Goal: Information Seeking & Learning: Learn about a topic

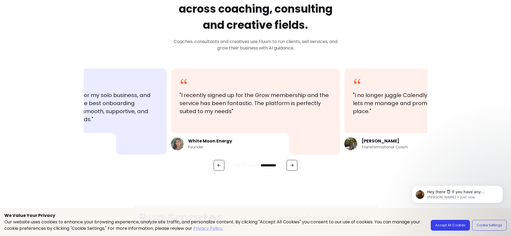
scroll to position [243, 0]
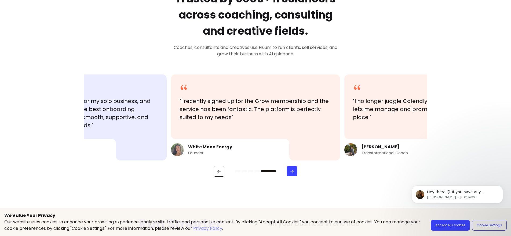
click at [293, 175] on button "button" at bounding box center [292, 171] width 11 height 11
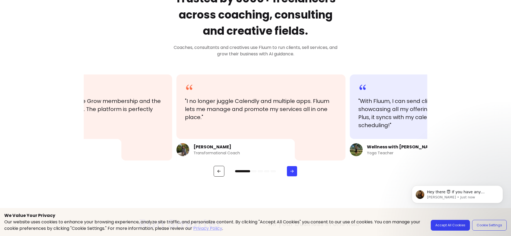
click at [293, 175] on button "button" at bounding box center [292, 171] width 11 height 11
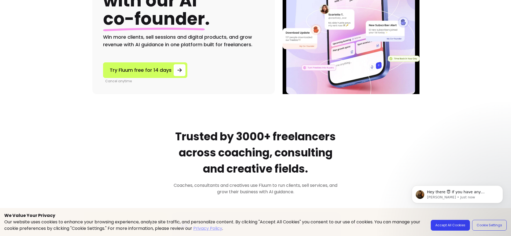
scroll to position [0, 0]
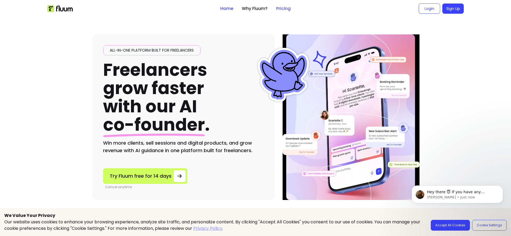
click at [285, 9] on link "Pricing" at bounding box center [283, 8] width 14 height 6
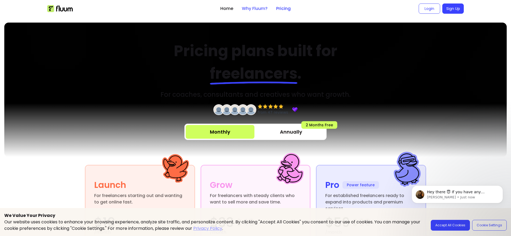
click at [255, 8] on link "Why Fluum?" at bounding box center [255, 8] width 26 height 6
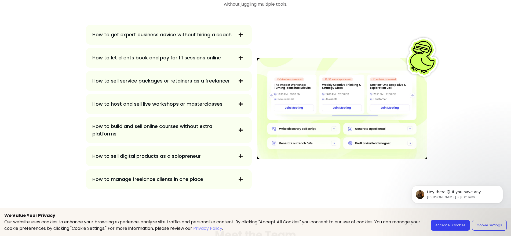
scroll to position [1002, 0]
click at [241, 33] on icon "button" at bounding box center [241, 34] width 4 height 4
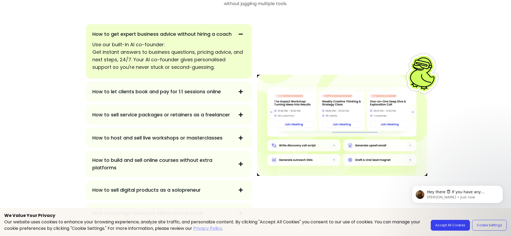
click at [238, 94] on span "button" at bounding box center [240, 91] width 9 height 9
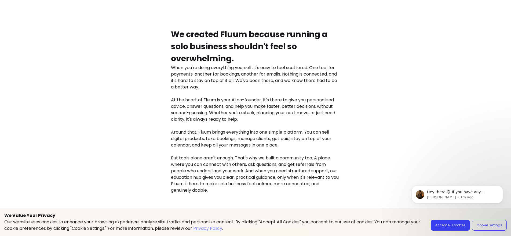
scroll to position [0, 0]
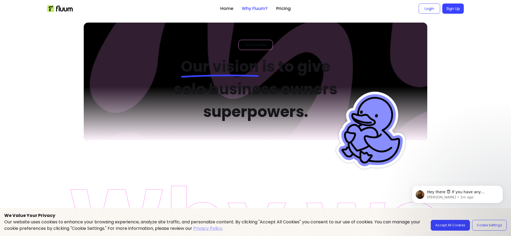
click at [264, 48] on div "WHY FLUUM" at bounding box center [255, 45] width 35 height 10
click at [263, 45] on span "WHY FLUUM" at bounding box center [256, 44] width 26 height 5
click at [222, 7] on link "Home" at bounding box center [226, 8] width 13 height 6
click at [227, 8] on link "Home" at bounding box center [226, 8] width 13 height 6
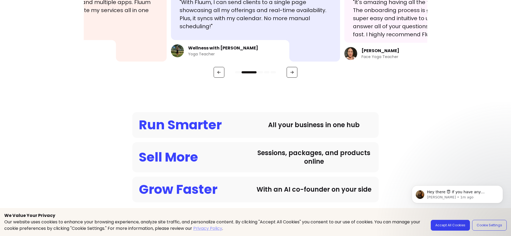
scroll to position [350, 0]
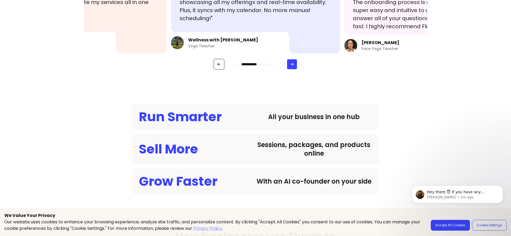
click at [290, 66] on icon "button" at bounding box center [292, 64] width 5 height 5
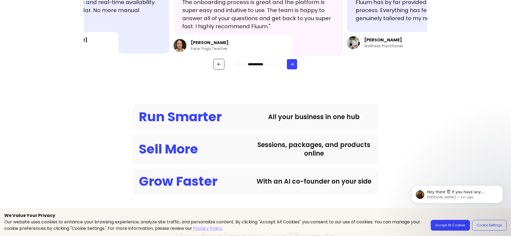
click at [290, 66] on icon "button" at bounding box center [292, 64] width 5 height 5
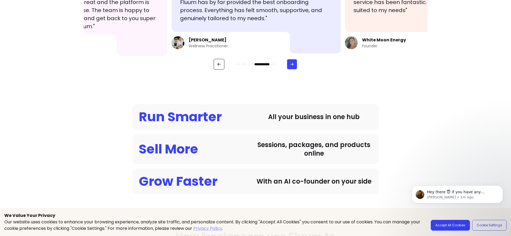
click at [290, 66] on icon "button" at bounding box center [292, 64] width 5 height 5
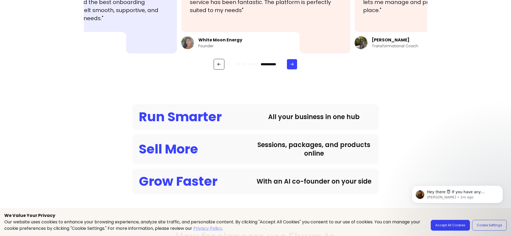
click at [290, 66] on icon "button" at bounding box center [292, 64] width 5 height 5
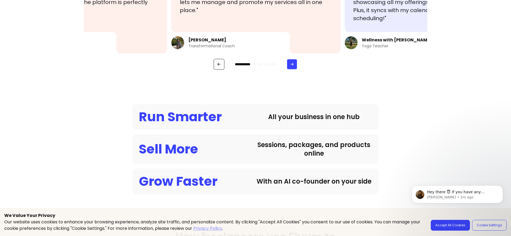
click at [290, 66] on icon "button" at bounding box center [292, 64] width 5 height 5
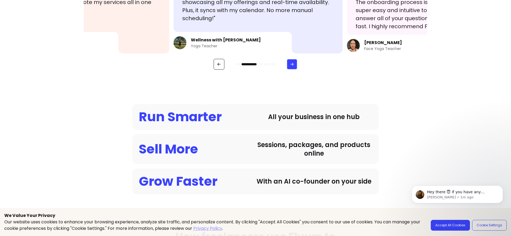
click at [290, 66] on icon "button" at bounding box center [292, 64] width 5 height 5
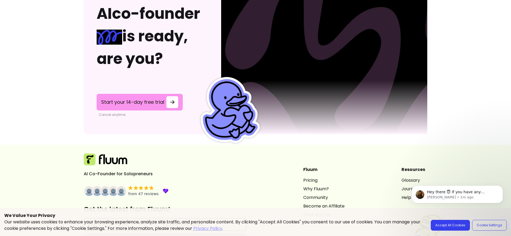
scroll to position [1345, 0]
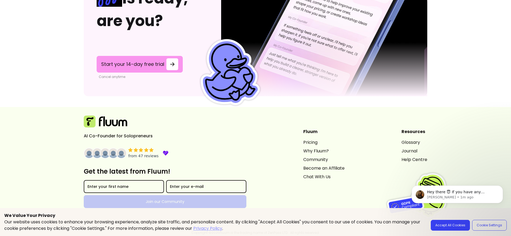
click at [303, 168] on link "Become an Affiliate" at bounding box center [323, 168] width 41 height 6
